Goal: Task Accomplishment & Management: Complete application form

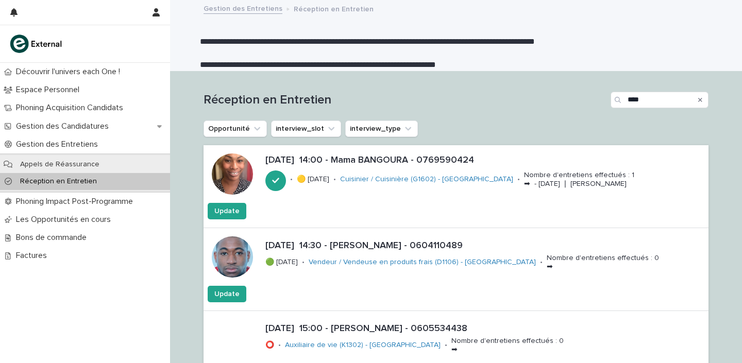
click at [698, 100] on icon "Search" at bounding box center [700, 100] width 4 height 4
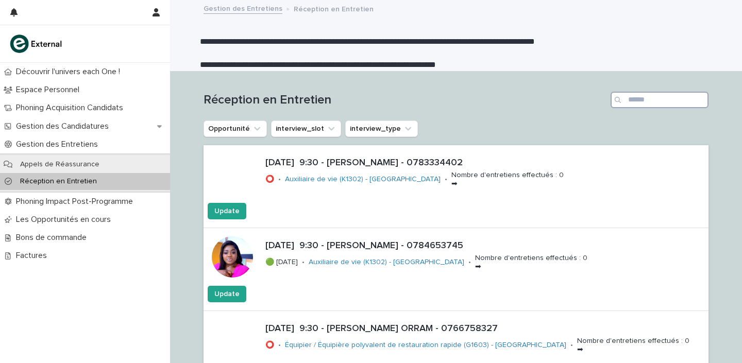
click at [627, 99] on input "Search" at bounding box center [659, 100] width 98 height 16
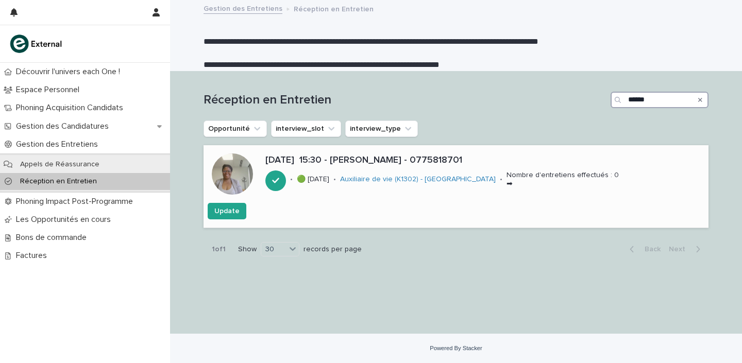
type input "******"
click at [382, 159] on p "[DATE] 15:30 - [PERSON_NAME] - 0775818701" at bounding box center [484, 160] width 439 height 11
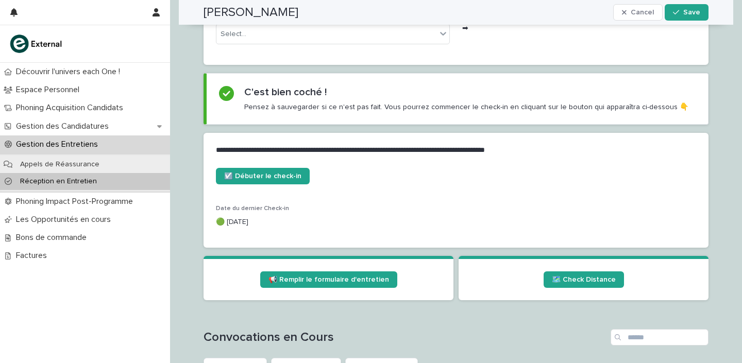
scroll to position [357, 0]
click at [304, 282] on span "📢 Remplir le formulaire d'entretien" at bounding box center [328, 279] width 121 height 7
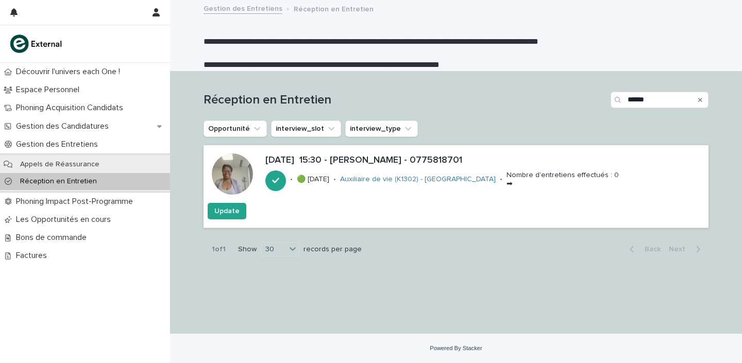
click at [699, 100] on icon "Search" at bounding box center [700, 100] width 4 height 4
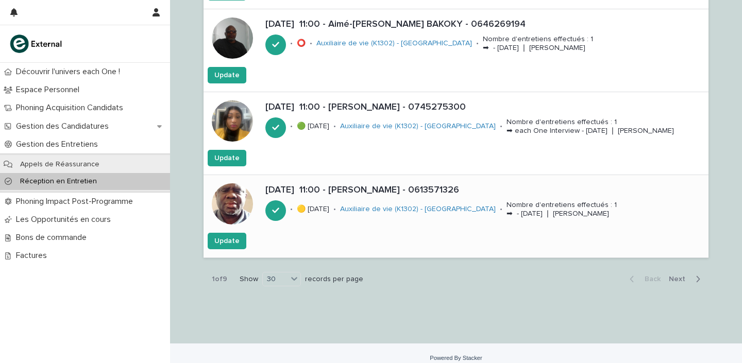
scroll to position [2385, 0]
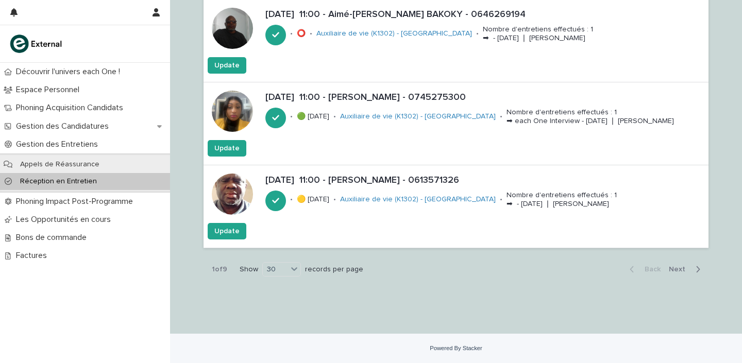
click at [680, 267] on span "Next" at bounding box center [680, 269] width 23 height 7
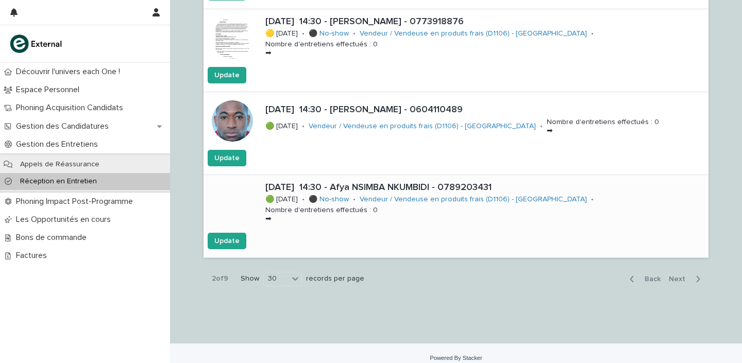
scroll to position [2401, 0]
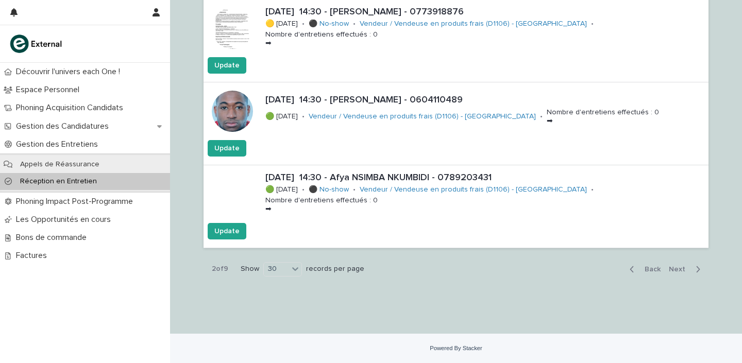
click at [669, 267] on span "Next" at bounding box center [680, 269] width 23 height 7
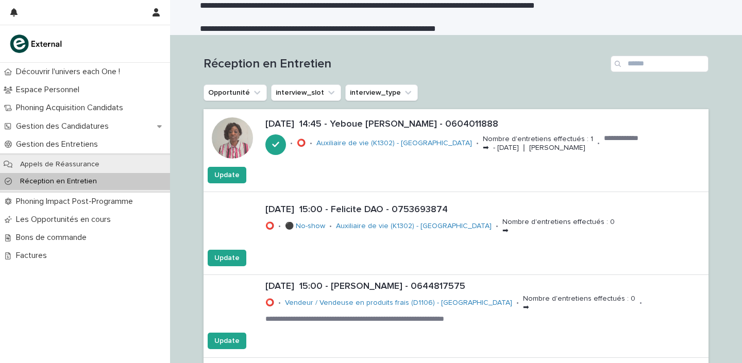
scroll to position [31, 0]
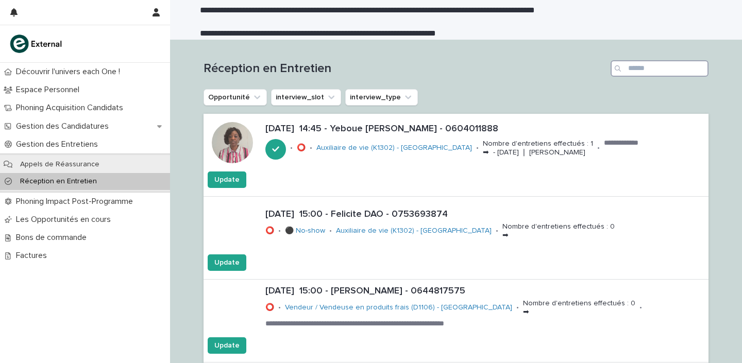
click at [629, 67] on input "Search" at bounding box center [659, 68] width 98 height 16
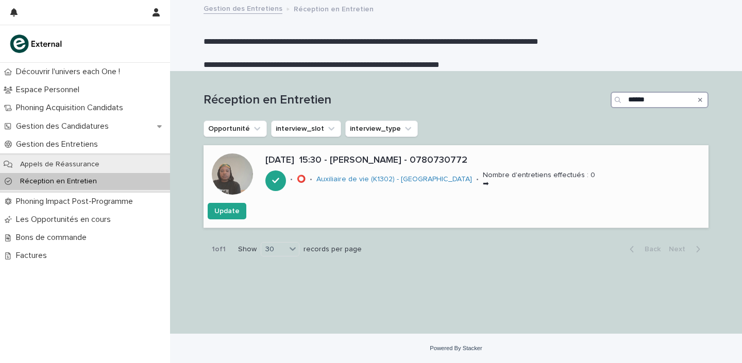
type input "******"
click at [387, 162] on p "[DATE] 15:30 - [PERSON_NAME] - 0780730772" at bounding box center [484, 160] width 439 height 11
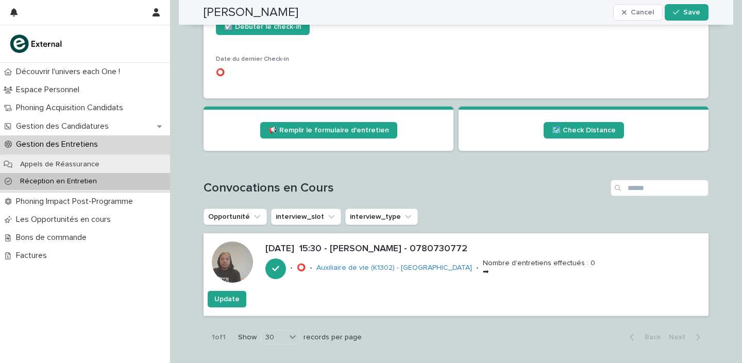
scroll to position [506, 0]
click at [334, 130] on span "📢 Remplir le formulaire d'entretien" at bounding box center [328, 130] width 121 height 7
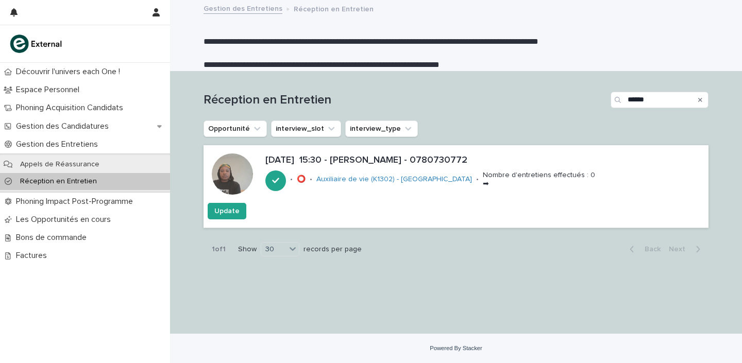
click at [702, 99] on icon "Search" at bounding box center [700, 100] width 4 height 6
